Goal: Transaction & Acquisition: Purchase product/service

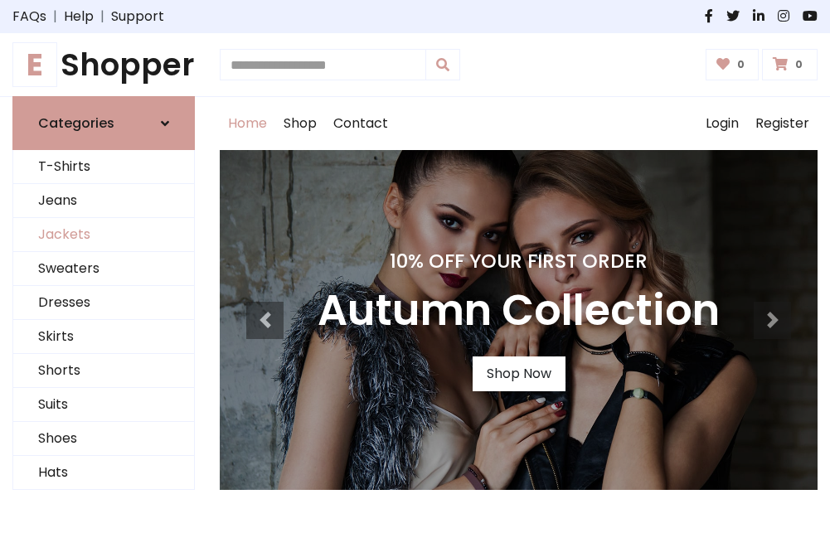
click at [104, 235] on link "Jackets" at bounding box center [103, 235] width 181 height 34
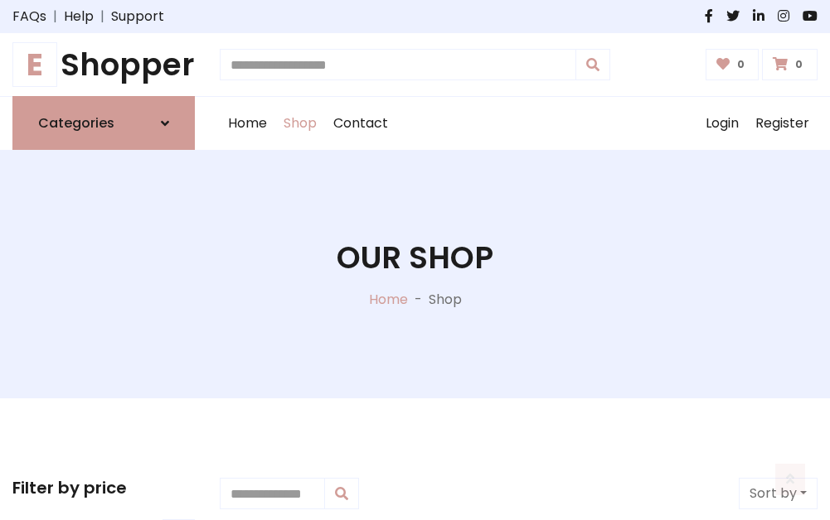
scroll to position [749, 0]
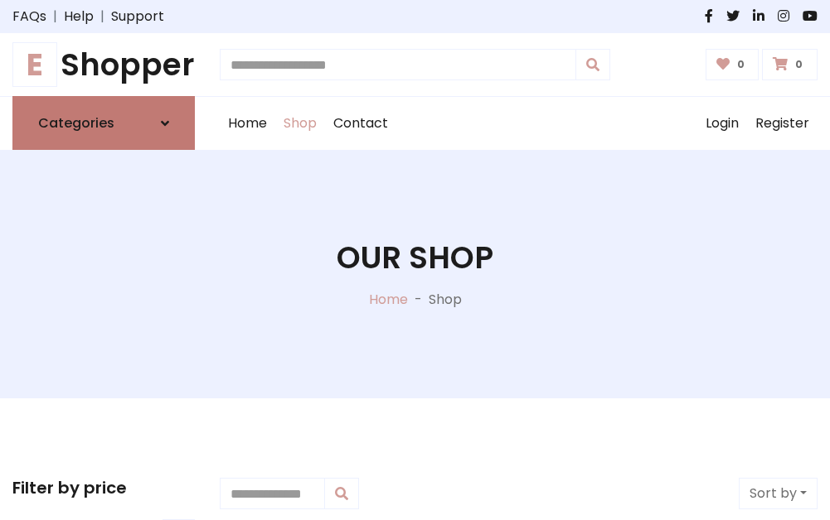
click at [104, 123] on h6 "Categories" at bounding box center [76, 123] width 76 height 16
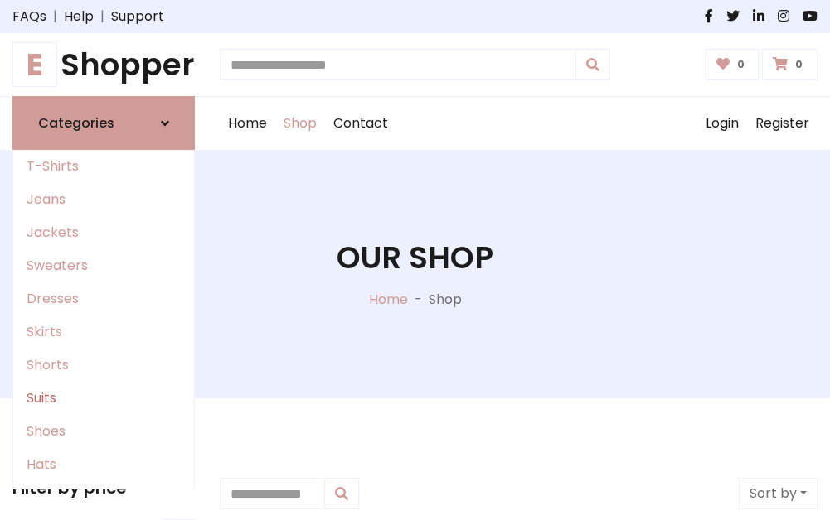
click at [104, 399] on link "Suits" at bounding box center [103, 398] width 181 height 33
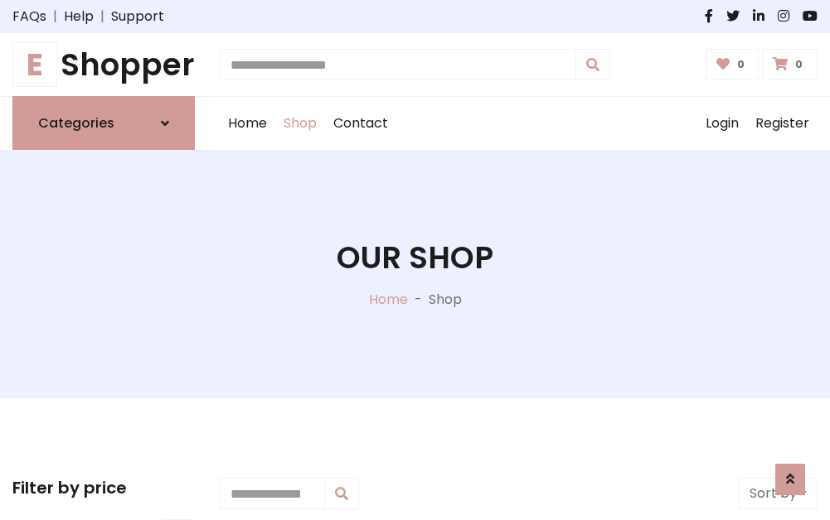
scroll to position [1197, 0]
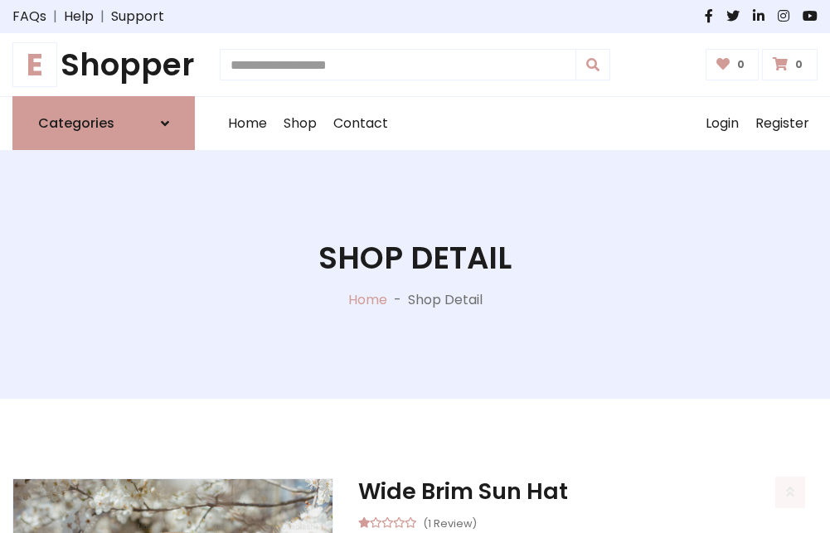
scroll to position [1549, 0]
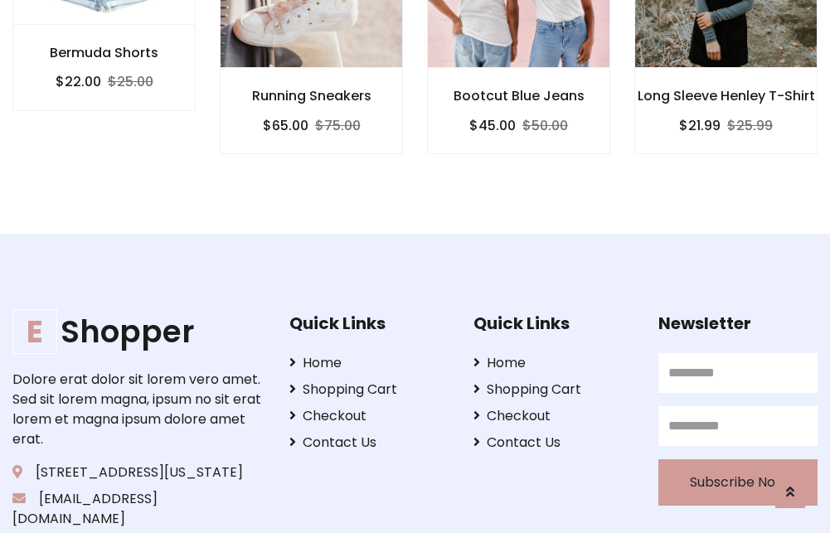
scroll to position [1547, 0]
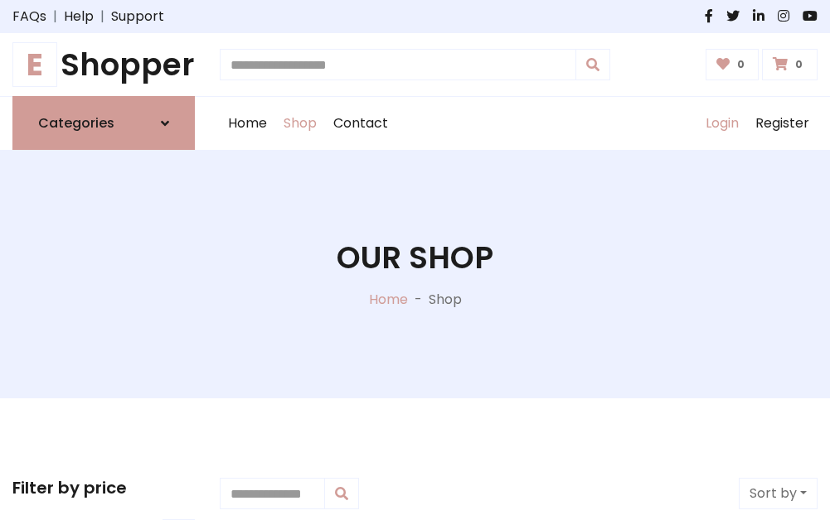
click at [721, 123] on link "Login" at bounding box center [722, 123] width 50 height 53
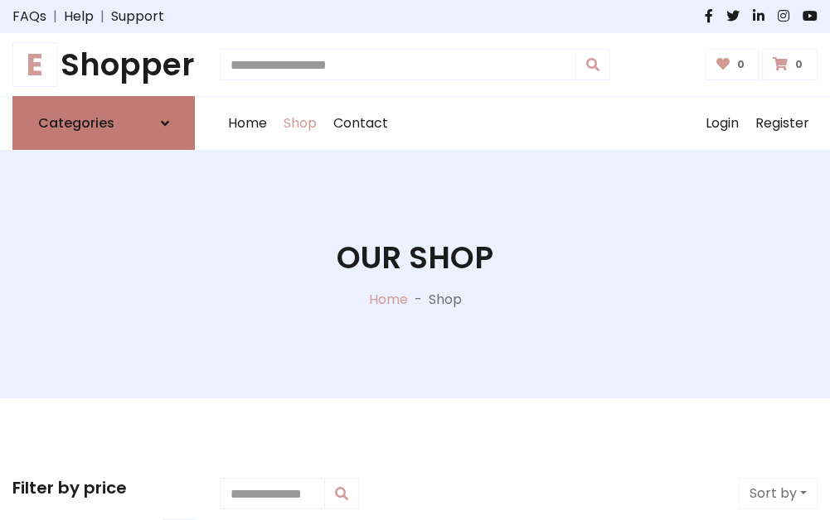
click at [165, 123] on icon at bounding box center [165, 123] width 8 height 13
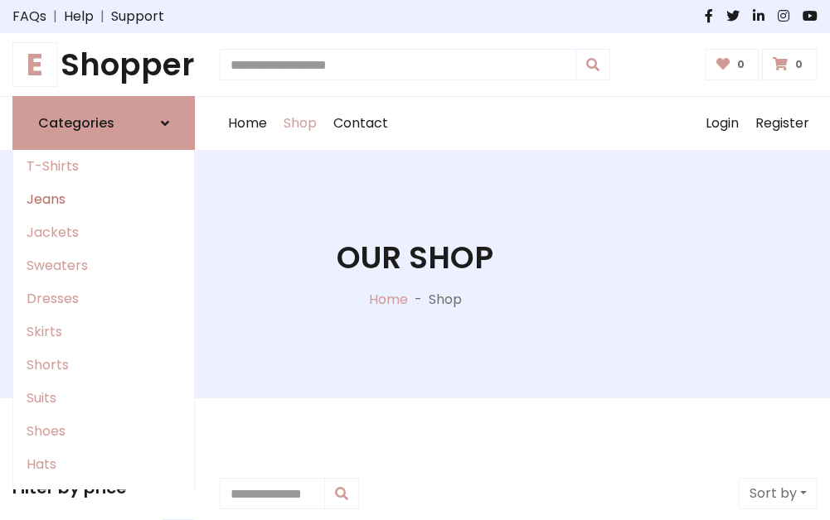
click at [104, 200] on link "Jeans" at bounding box center [103, 199] width 181 height 33
